Goal: Transaction & Acquisition: Purchase product/service

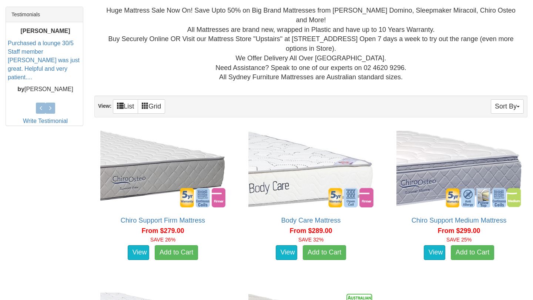
scroll to position [310, 0]
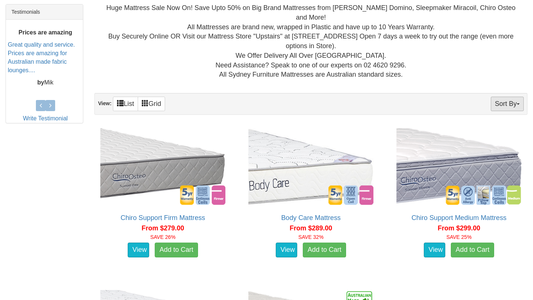
click at [499, 104] on button "Sort By" at bounding box center [507, 104] width 33 height 14
click at [486, 124] on link "Price+" at bounding box center [494, 129] width 58 height 10
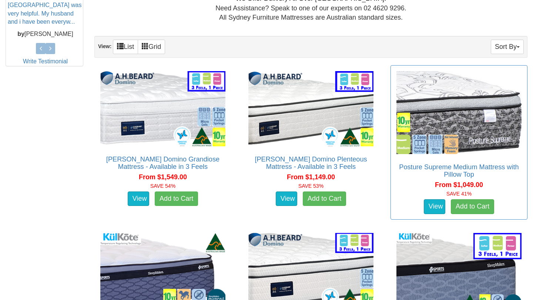
scroll to position [367, 0]
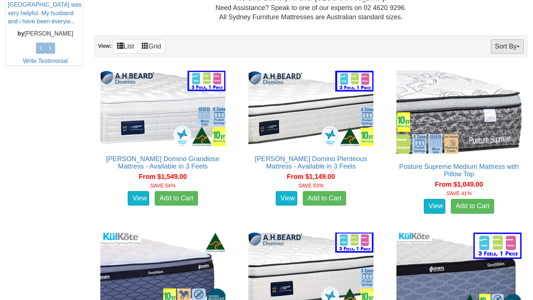
click at [501, 45] on button "Sort By" at bounding box center [507, 46] width 33 height 14
click at [490, 69] on link "Price-" at bounding box center [494, 71] width 58 height 10
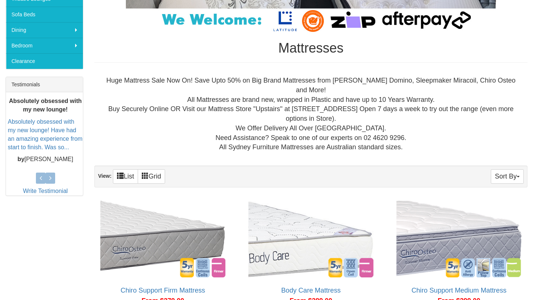
scroll to position [238, 0]
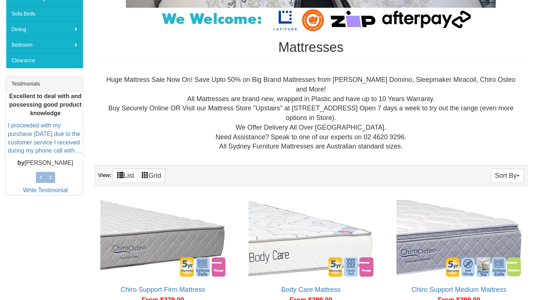
click at [501, 149] on div "Huge Mattress Sale Now On! Save Upto 50% on Big Brand Mattresses from [PERSON_N…" at bounding box center [310, 113] width 433 height 88
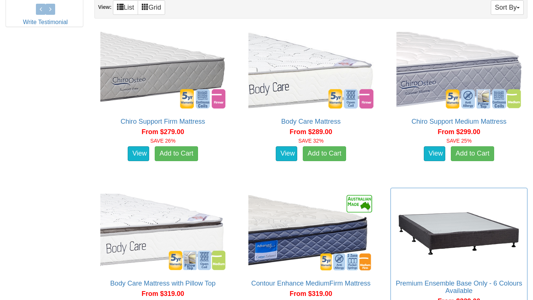
scroll to position [404, 0]
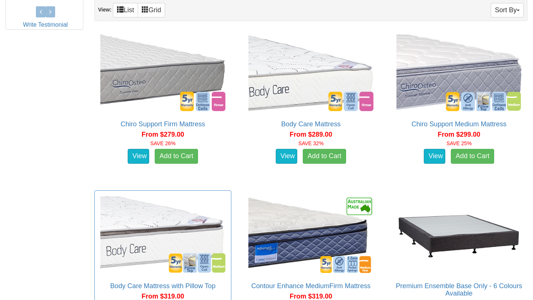
click at [172, 198] on img at bounding box center [162, 234] width 129 height 80
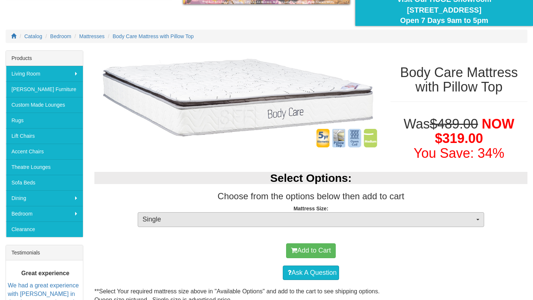
scroll to position [73, 0]
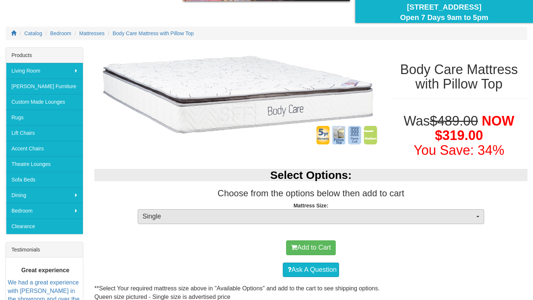
click at [171, 214] on span "Single" at bounding box center [308, 217] width 332 height 10
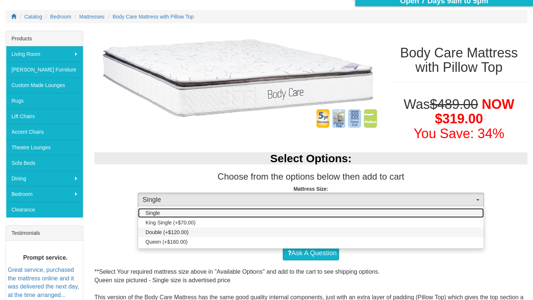
scroll to position [91, 0]
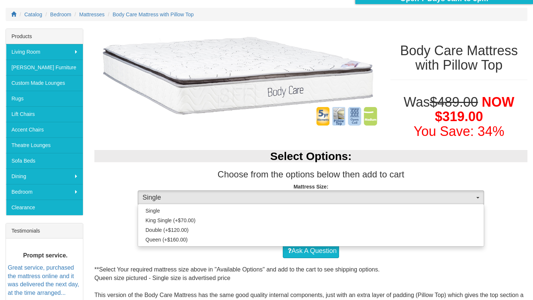
click at [161, 248] on div "Ask A Question" at bounding box center [311, 251] width 426 height 22
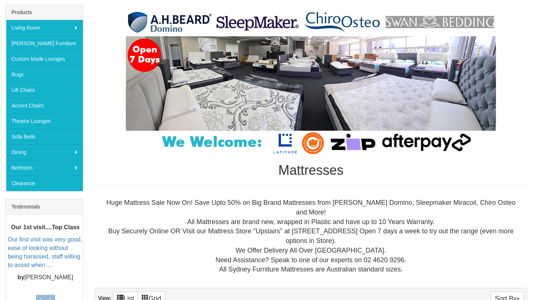
scroll to position [115, 0]
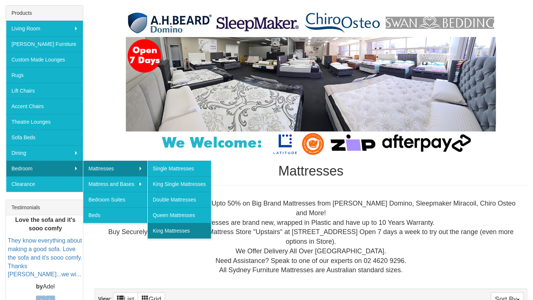
click at [185, 232] on link "King Mattresses" at bounding box center [179, 231] width 64 height 16
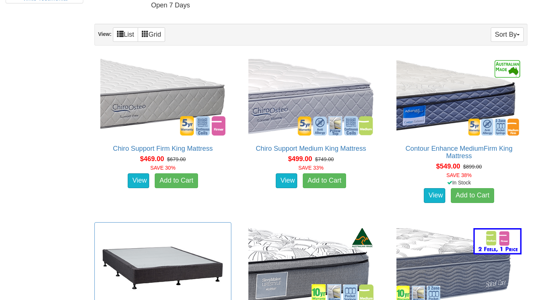
scroll to position [419, 0]
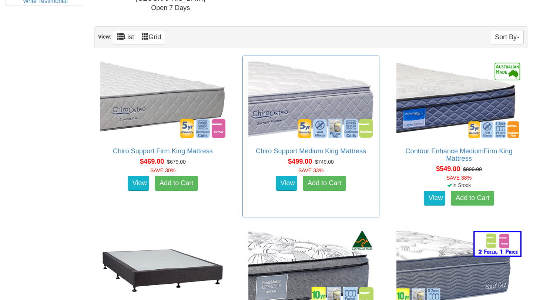
click at [269, 124] on img at bounding box center [310, 100] width 129 height 80
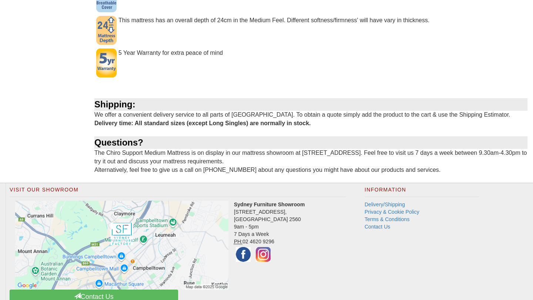
scroll to position [565, 0]
drag, startPoint x: 300, startPoint y: 209, endPoint x: 234, endPoint y: 202, distance: 65.9
click at [234, 202] on address "Sydney Furniture Showroom [STREET_ADDRESS] 9am - 5pm 7 Days a Week PH: [PHONE_N…" at bounding box center [178, 231] width 336 height 63
copy address "[STREET_ADDRESS]"
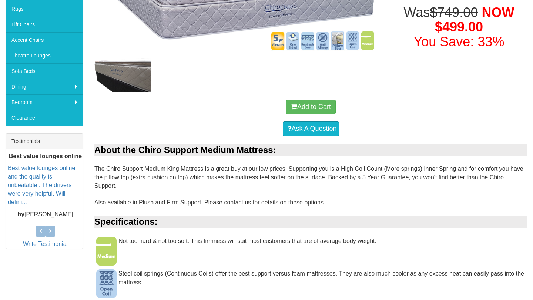
scroll to position [183, 0]
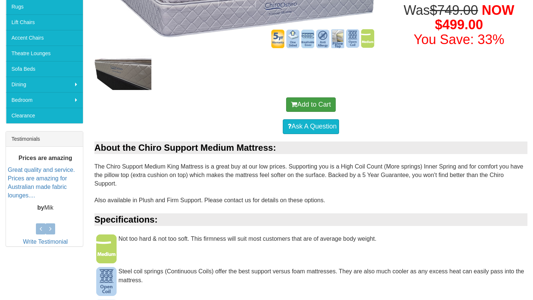
click at [328, 105] on button "Add to Cart" at bounding box center [311, 104] width 50 height 15
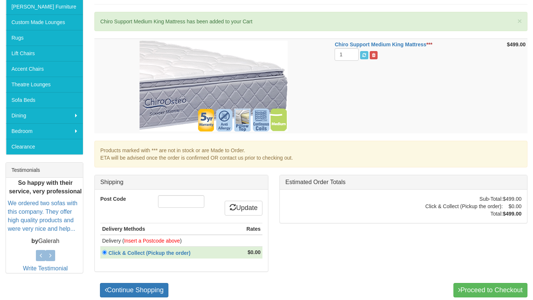
scroll to position [155, 0]
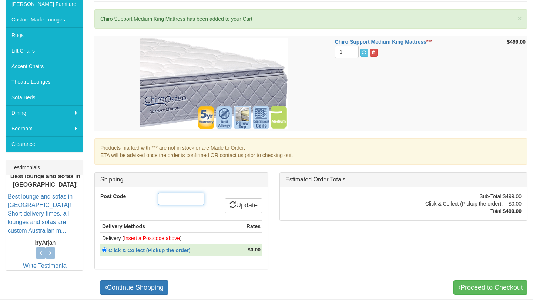
click at [192, 192] on input "Post Code" at bounding box center [181, 198] width 46 height 13
type input "2610"
click at [233, 206] on icon at bounding box center [232, 204] width 7 height 7
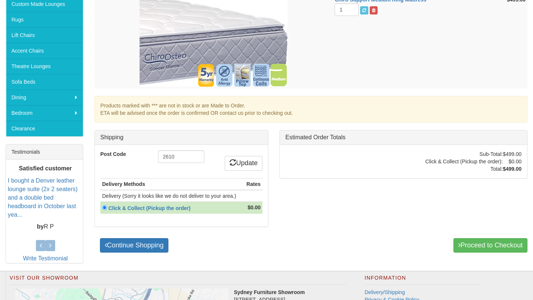
scroll to position [172, 0]
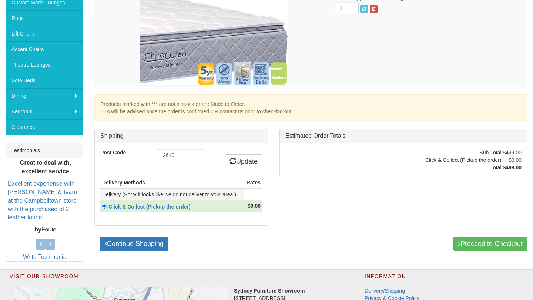
click at [230, 193] on td "Delivery (Sorry it looks like we do not deliver to your area.)" at bounding box center [172, 194] width 144 height 12
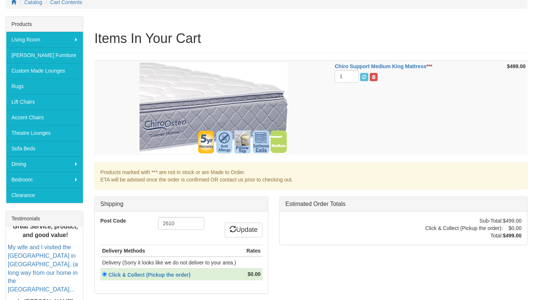
scroll to position [106, 0]
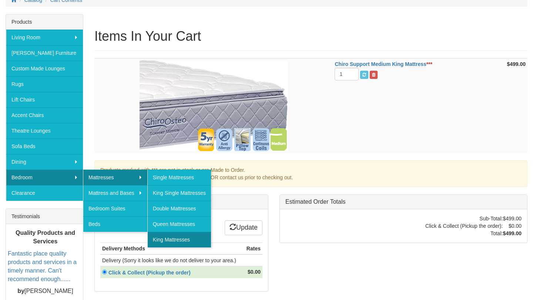
click at [187, 245] on link "King Mattresses" at bounding box center [179, 240] width 64 height 16
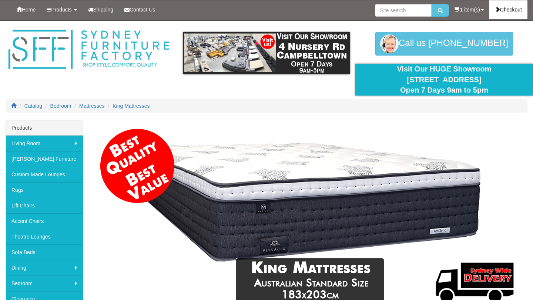
click at [516, 10] on link "Checkout" at bounding box center [508, 9] width 38 height 19
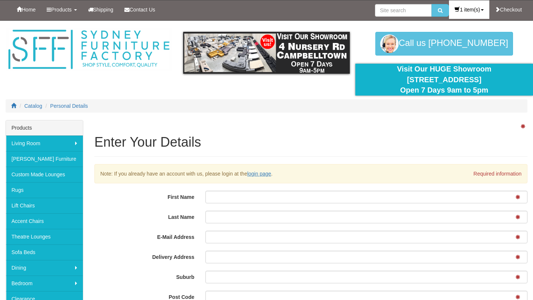
click at [457, 8] on link "1 item(s)" at bounding box center [469, 9] width 40 height 19
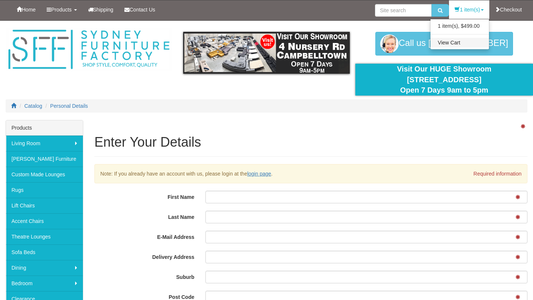
click at [453, 38] on link "View Cart" at bounding box center [459, 43] width 58 height 10
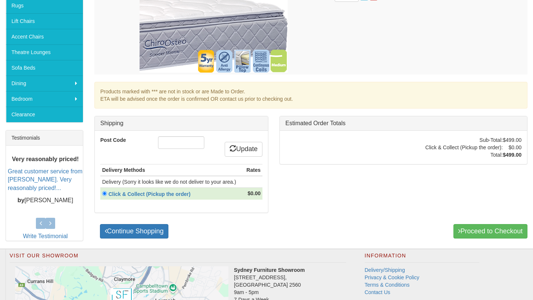
scroll to position [189, 0]
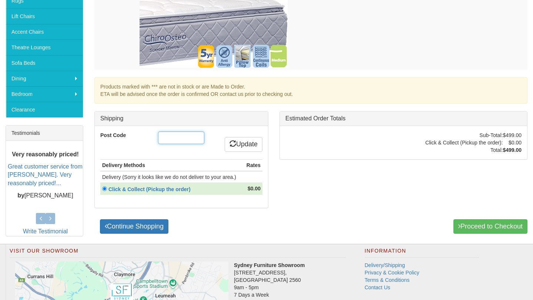
click at [167, 135] on input "Post Code" at bounding box center [181, 137] width 46 height 13
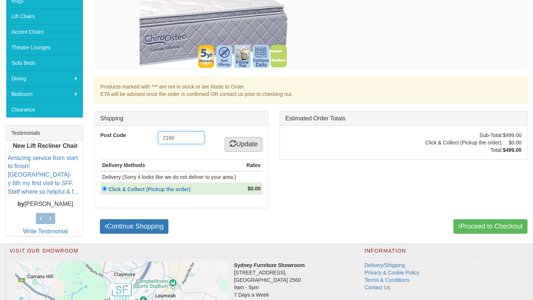
type input "2160"
click at [246, 146] on link "Update" at bounding box center [244, 144] width 38 height 15
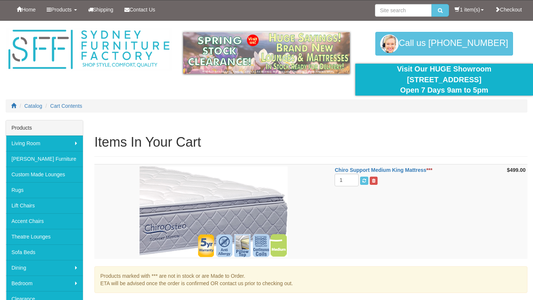
click at [246, 145] on h1 "Items In Your Cart" at bounding box center [310, 142] width 433 height 15
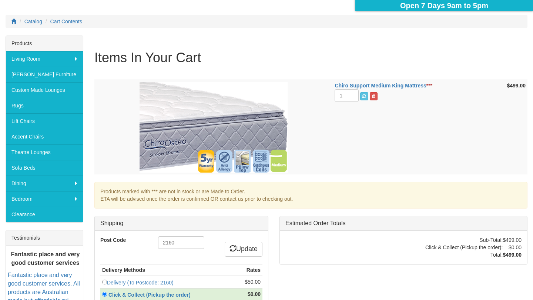
scroll to position [162, 0]
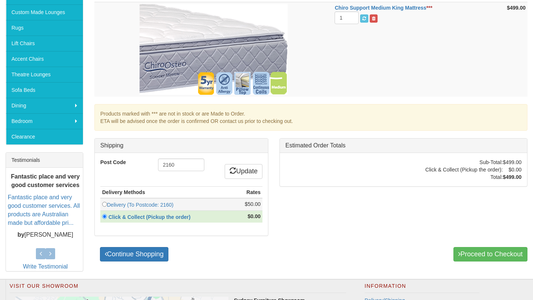
click at [121, 198] on td "Delivery (To Postcode: 2160)" at bounding box center [167, 204] width 135 height 13
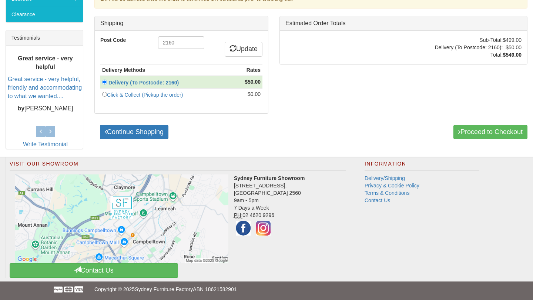
scroll to position [284, 0]
click at [368, 177] on link "Delivery/Shipping" at bounding box center [385, 178] width 40 height 6
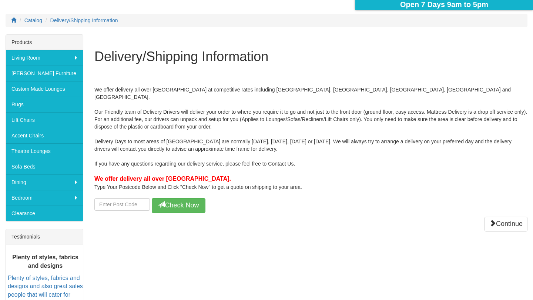
scroll to position [87, 0]
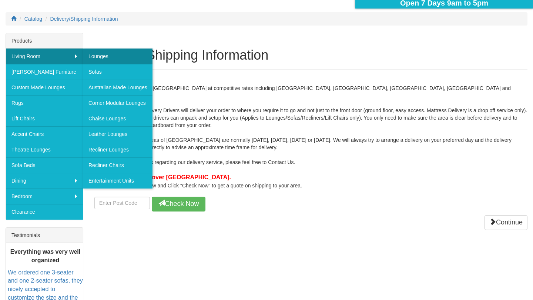
click at [109, 55] on link "Lounges" at bounding box center [118, 56] width 70 height 16
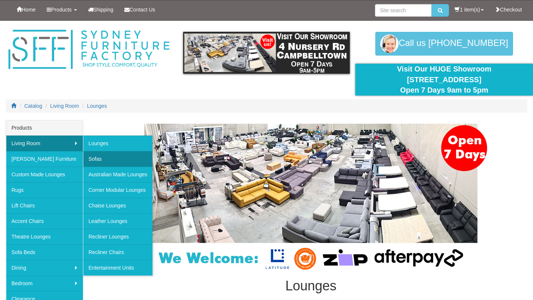
click at [88, 160] on link "Sofas" at bounding box center [118, 159] width 70 height 16
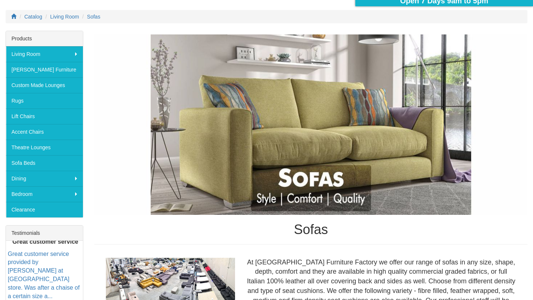
scroll to position [80, 0]
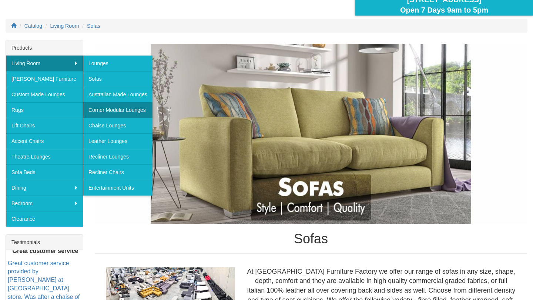
click at [95, 110] on link "Corner Modular Lounges" at bounding box center [118, 110] width 70 height 16
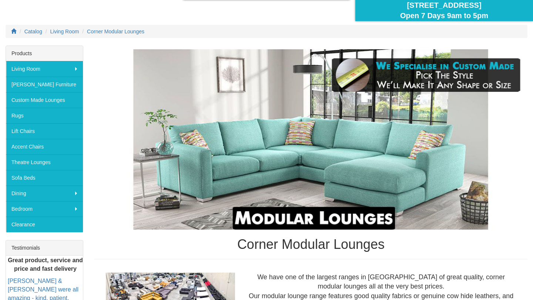
scroll to position [91, 0]
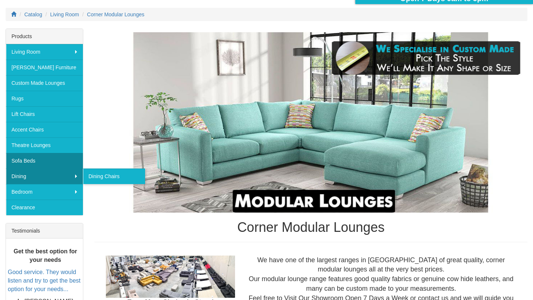
click at [73, 159] on link "Sofa Beds" at bounding box center [44, 161] width 77 height 16
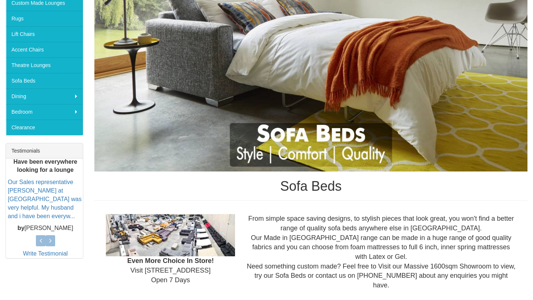
scroll to position [164, 0]
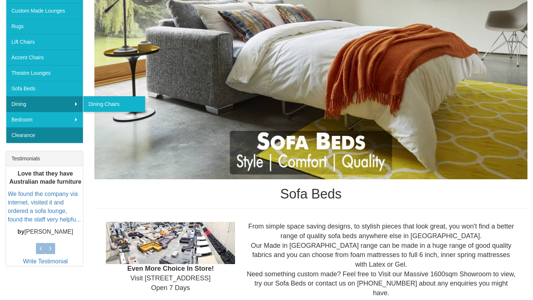
click at [66, 132] on link "Clearance" at bounding box center [44, 135] width 77 height 16
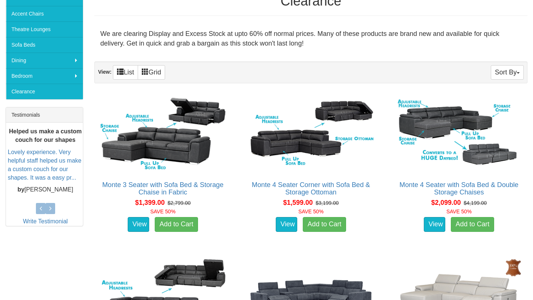
scroll to position [221, 0]
